Goal: Information Seeking & Learning: Learn about a topic

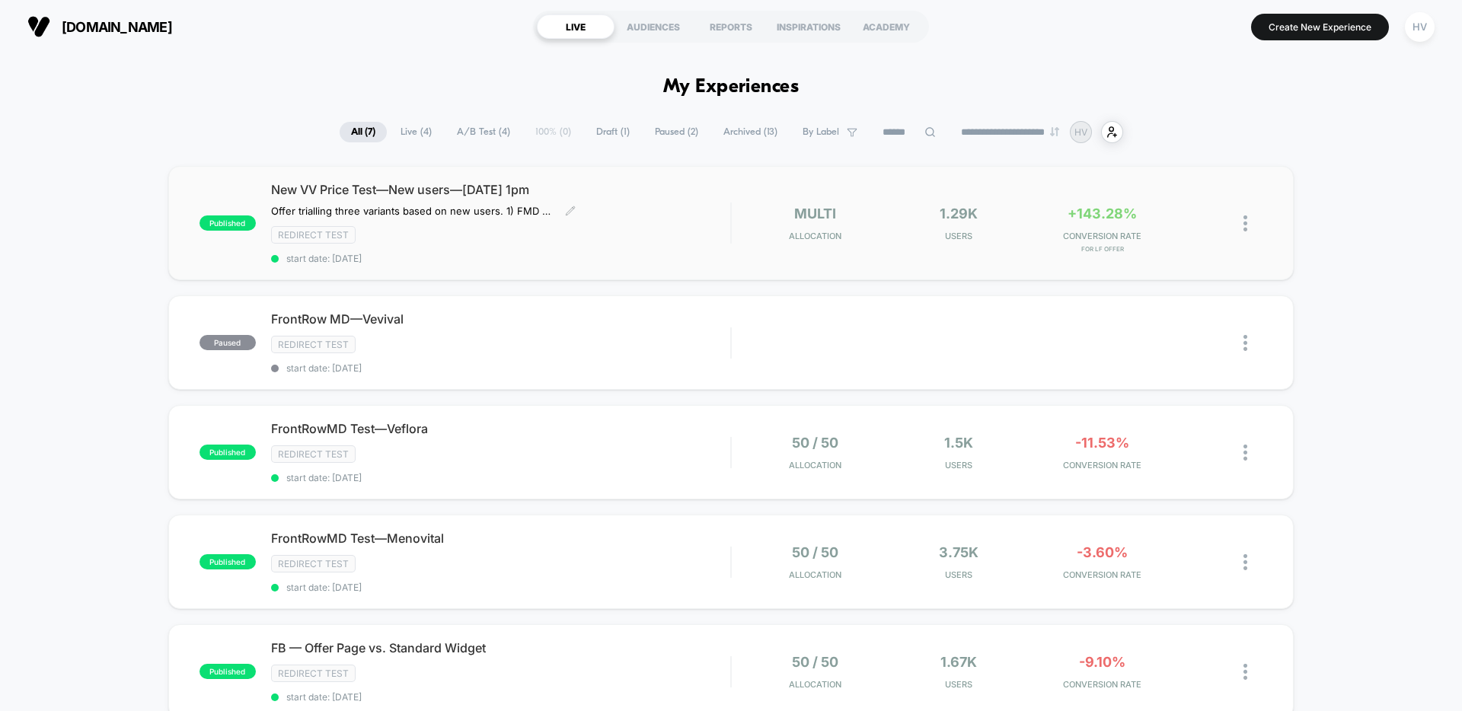
click at [686, 244] on div "Redirect Test" at bounding box center [500, 235] width 459 height 18
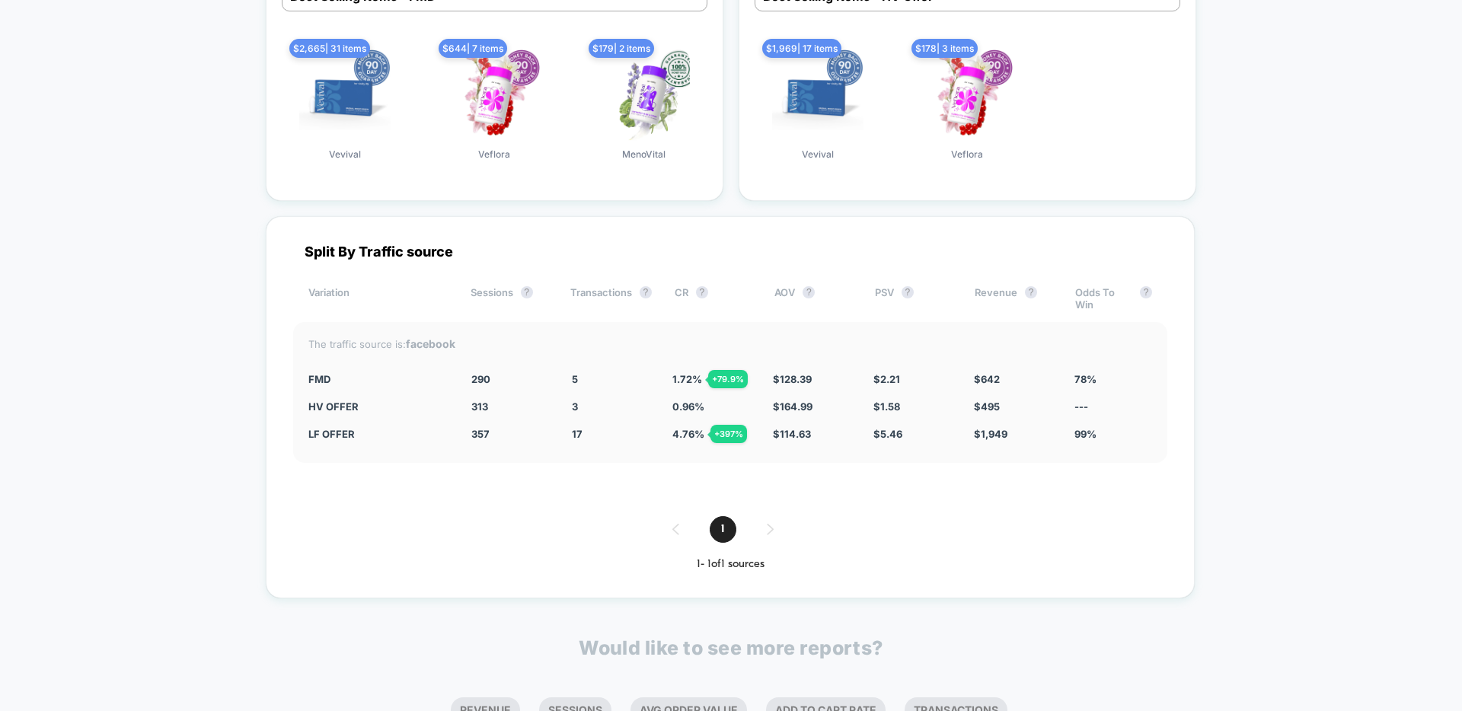
scroll to position [2216, 0]
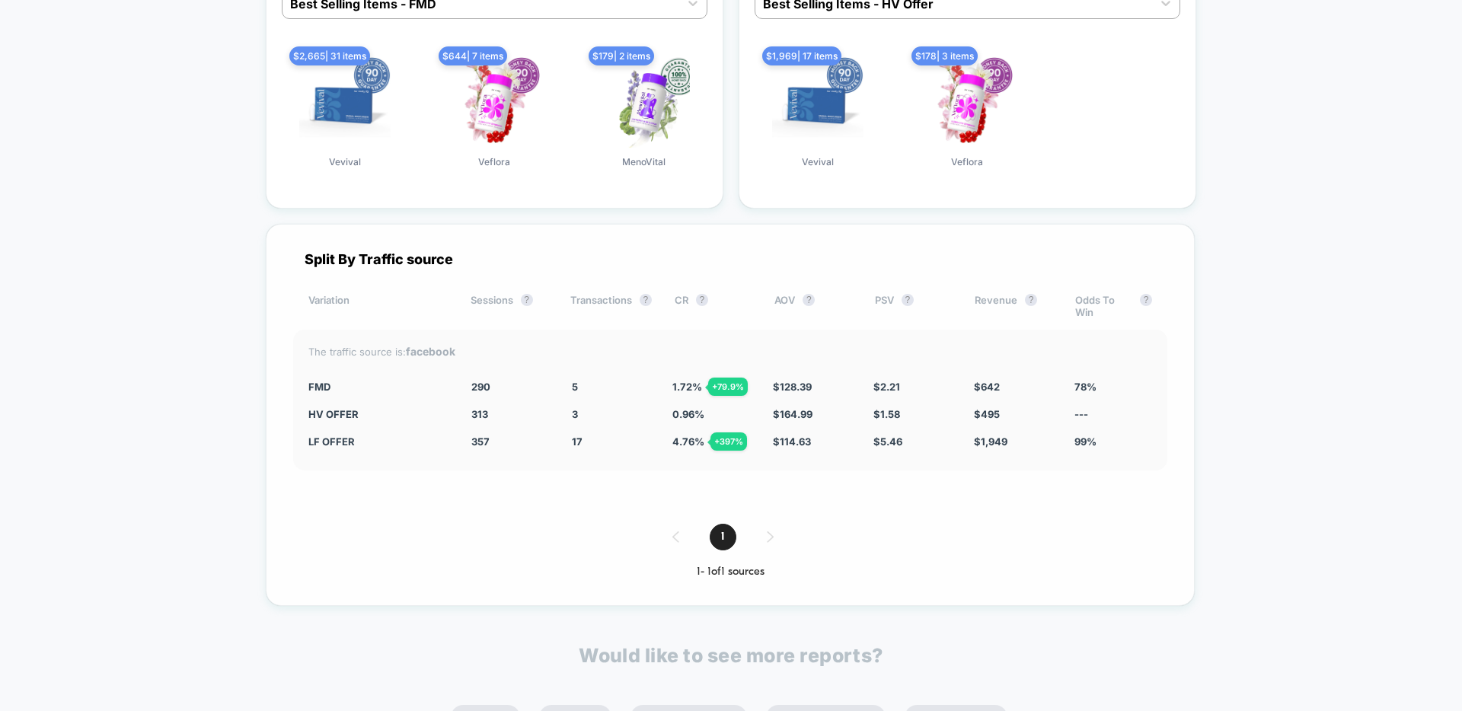
click at [781, 468] on div "The traffic source is: facebook FMD 290 - 7.3 % 5 + 79.9 % 1.72 % + 79.9 % $ 12…" at bounding box center [730, 400] width 874 height 141
click at [826, 534] on div "1" at bounding box center [730, 537] width 874 height 27
